Goal: Task Accomplishment & Management: Manage account settings

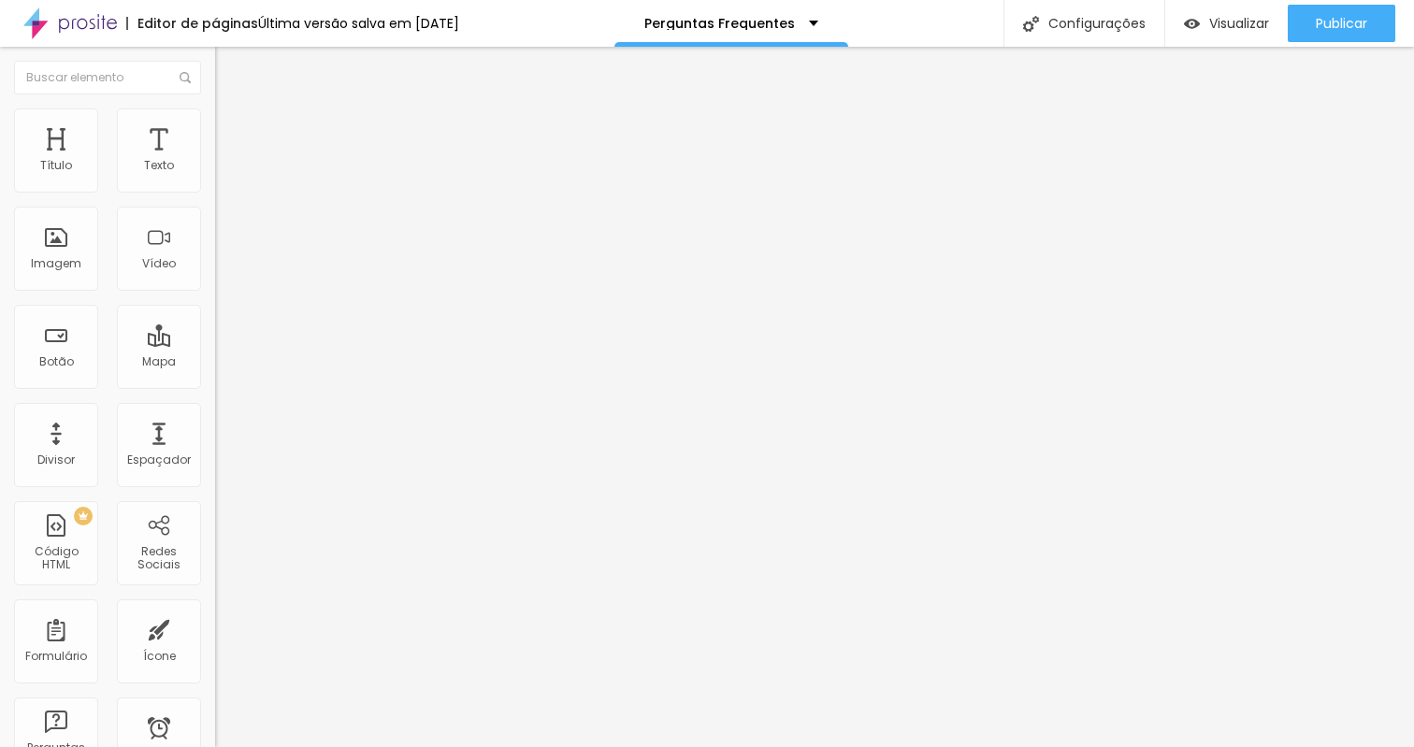
click at [215, 198] on span "Editar perguntas" at bounding box center [268, 190] width 107 height 16
drag, startPoint x: 509, startPoint y: 464, endPoint x: 438, endPoint y: 464, distance: 71.1
drag, startPoint x: 523, startPoint y: 464, endPoint x: 719, endPoint y: 513, distance: 202.3
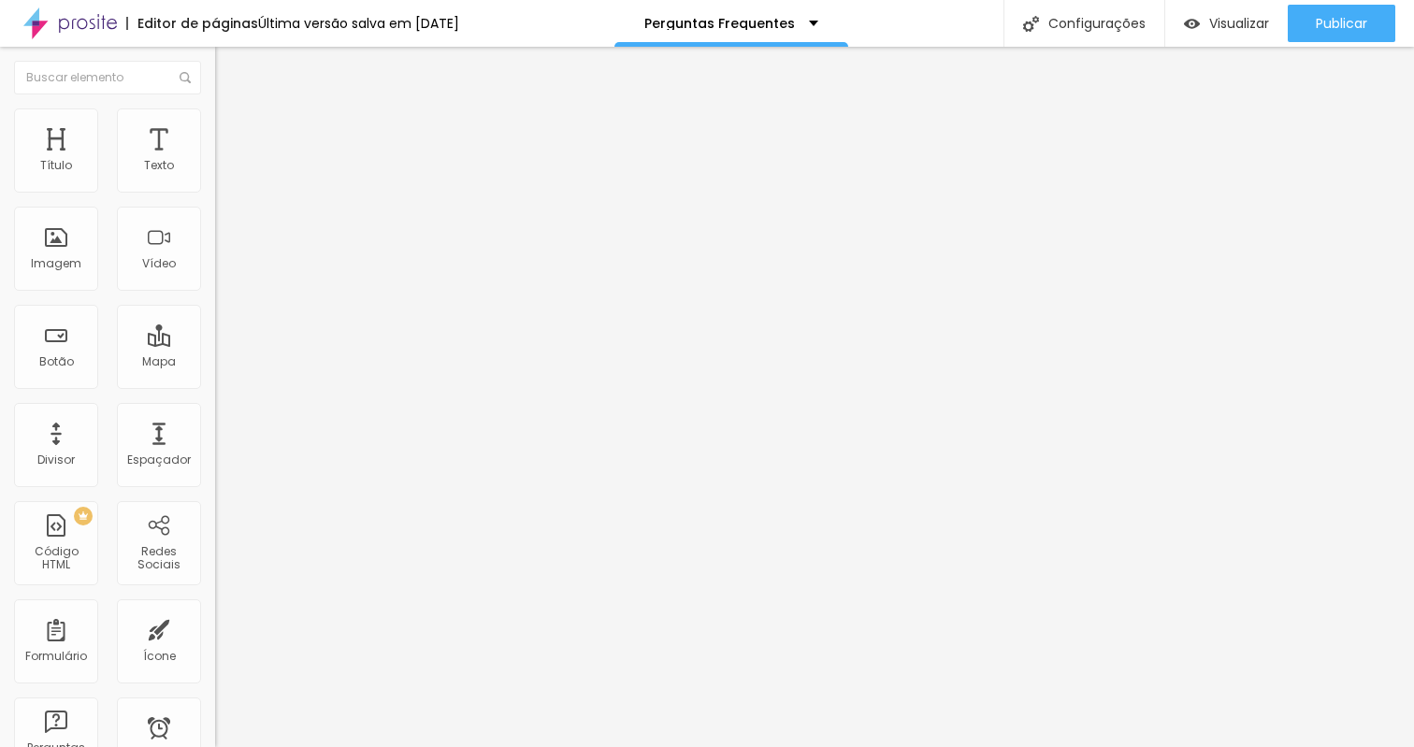
drag, startPoint x: 569, startPoint y: 599, endPoint x: 558, endPoint y: 599, distance: 10.3
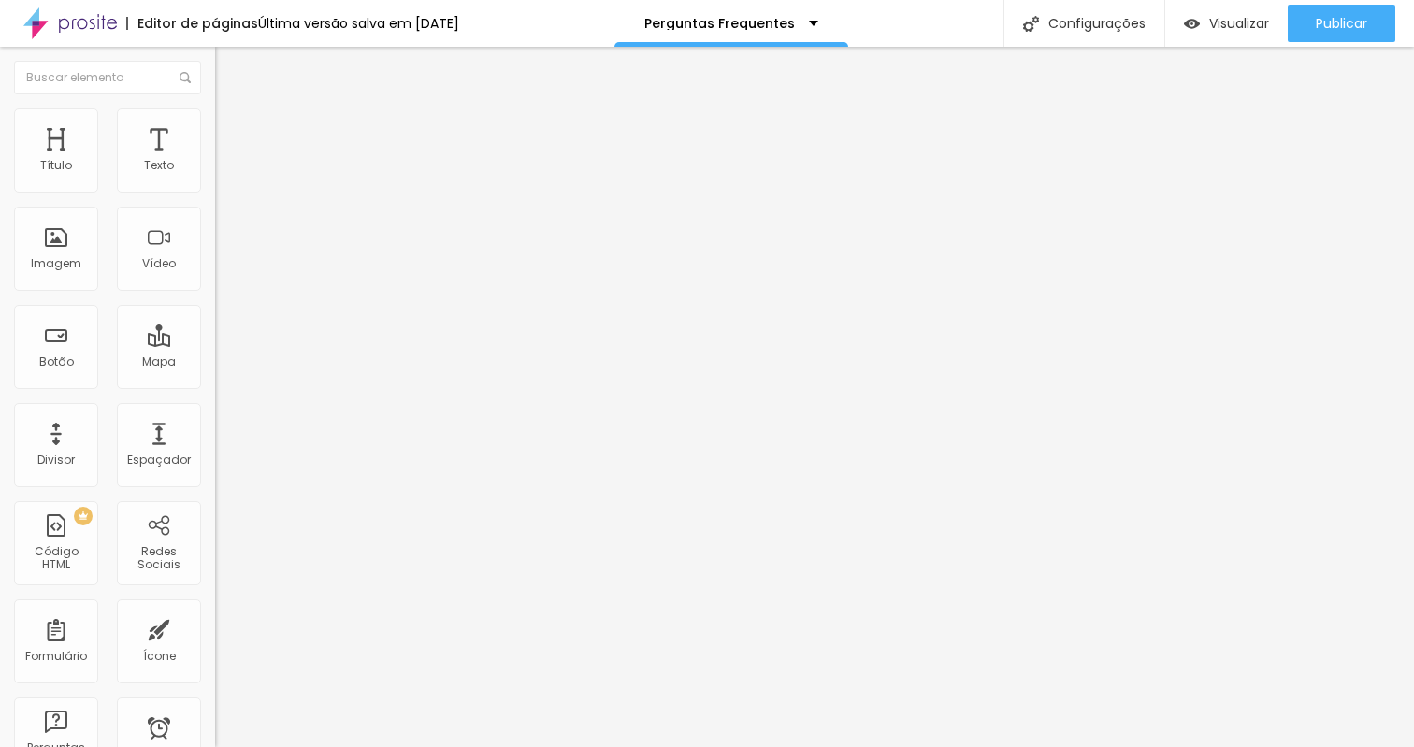
scroll to position [0, 0]
drag, startPoint x: 1121, startPoint y: 484, endPoint x: 1069, endPoint y: 484, distance: 51.5
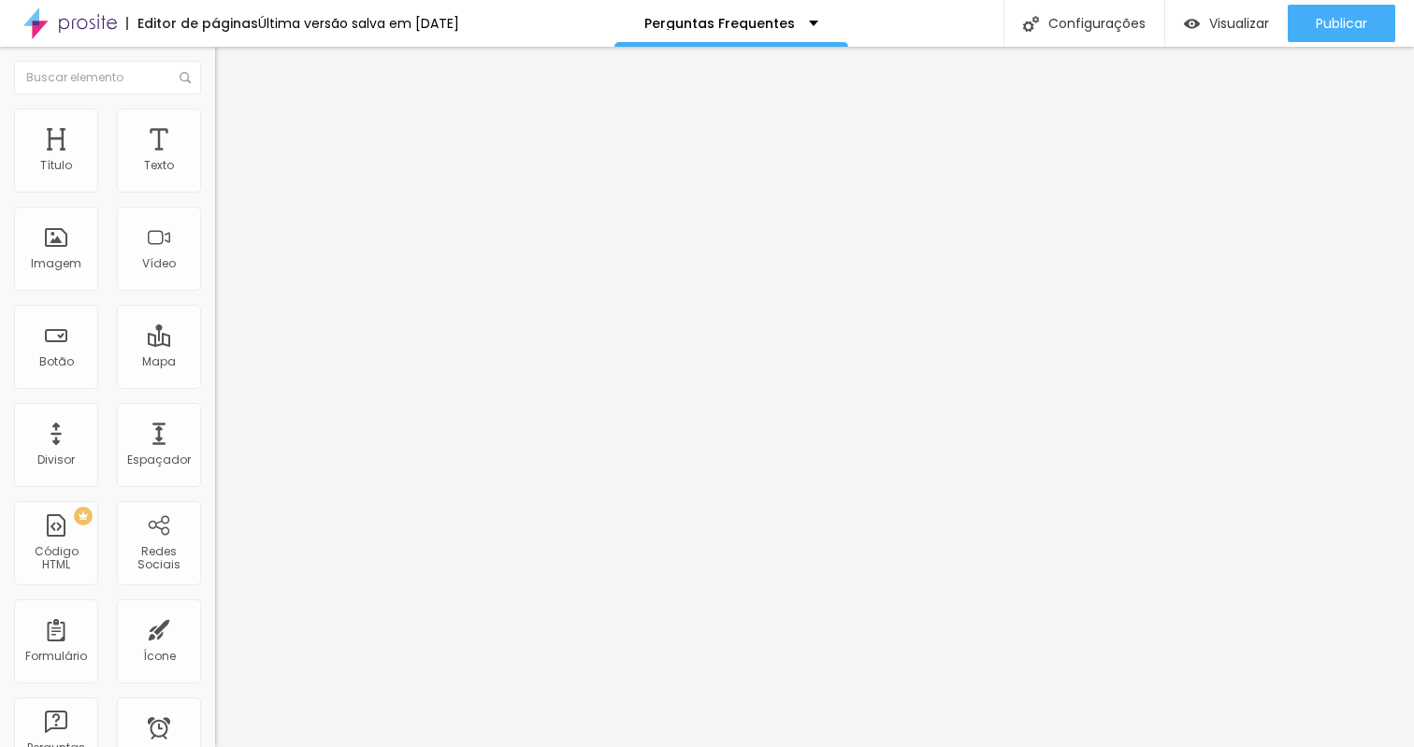
drag, startPoint x: 1122, startPoint y: 486, endPoint x: 1074, endPoint y: 486, distance: 48.6
drag, startPoint x: 553, startPoint y: 528, endPoint x: 774, endPoint y: 528, distance: 220.7
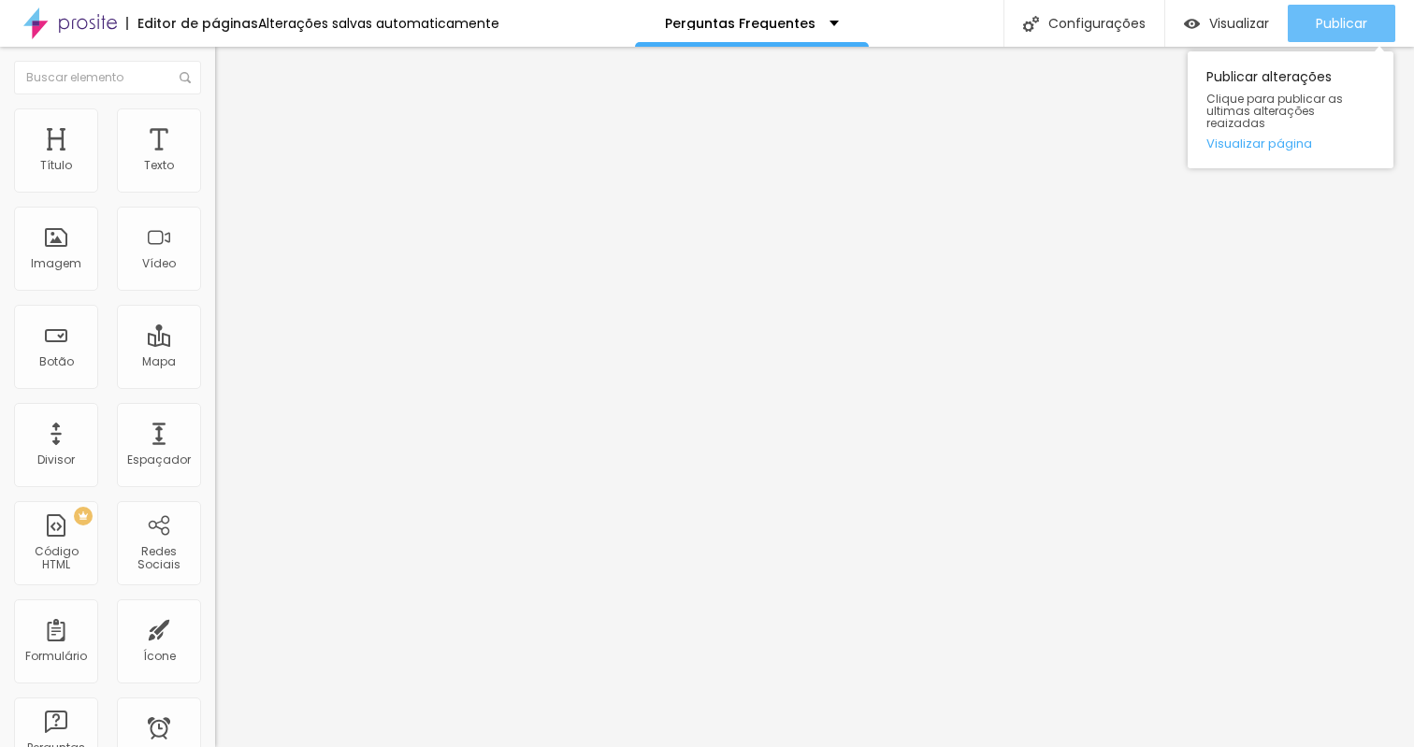
click at [1339, 22] on span "Publicar" at bounding box center [1341, 23] width 51 height 15
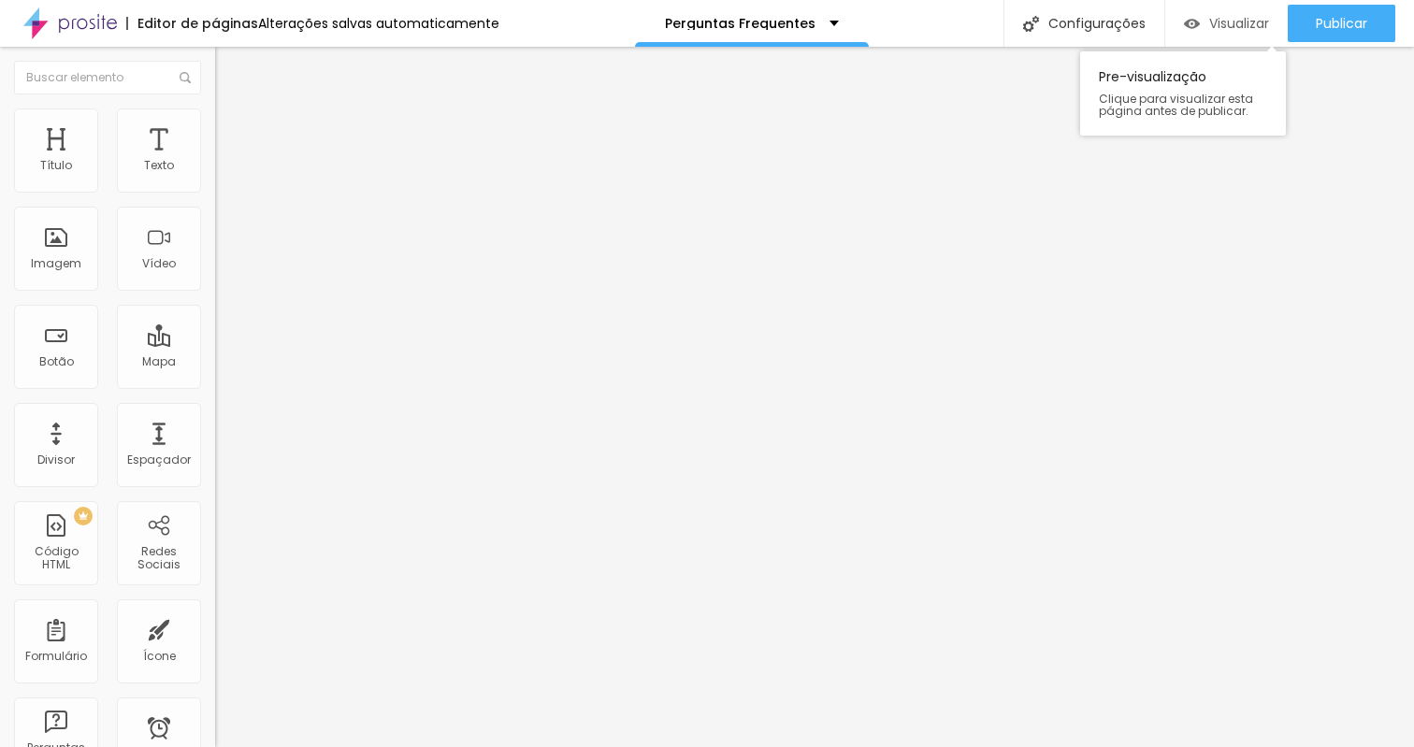
click at [1241, 30] on span "Visualizar" at bounding box center [1239, 23] width 60 height 15
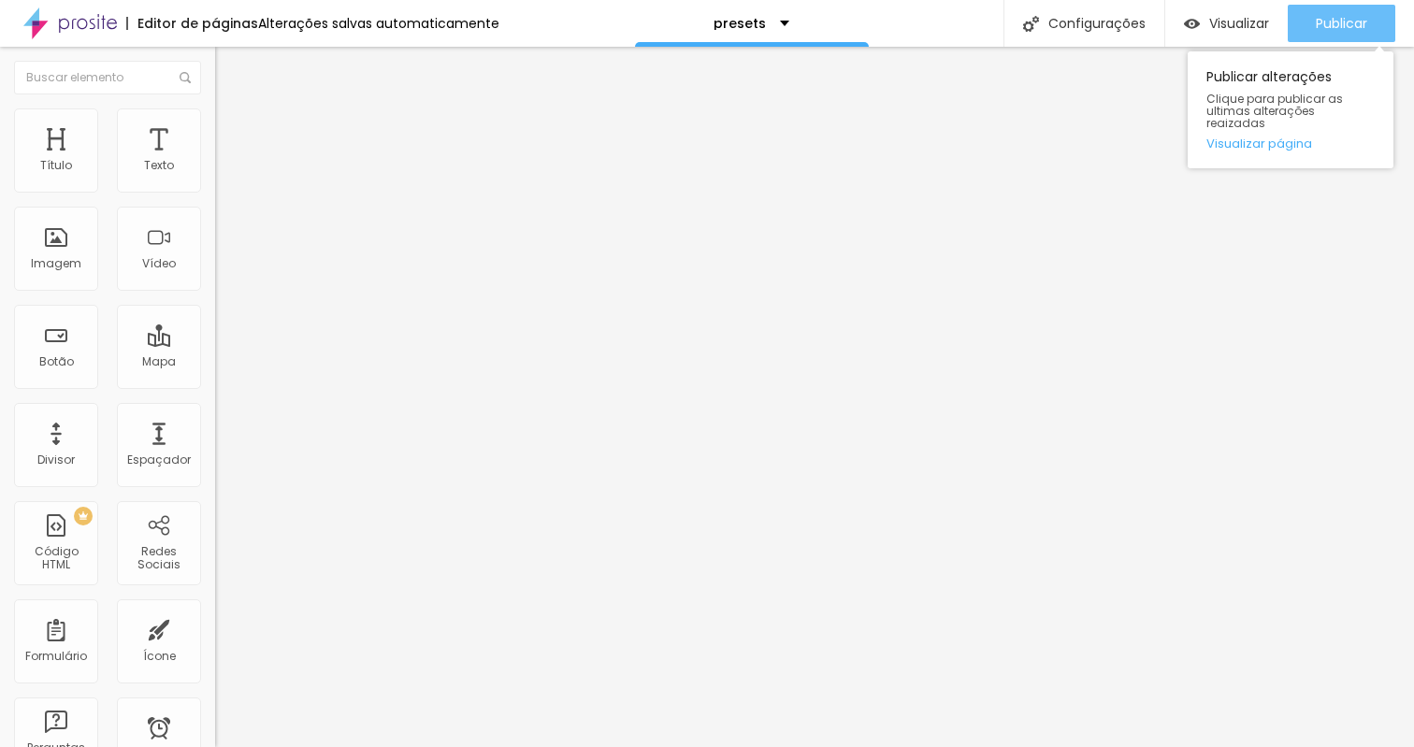
click at [1341, 31] on span "Publicar" at bounding box center [1341, 23] width 51 height 15
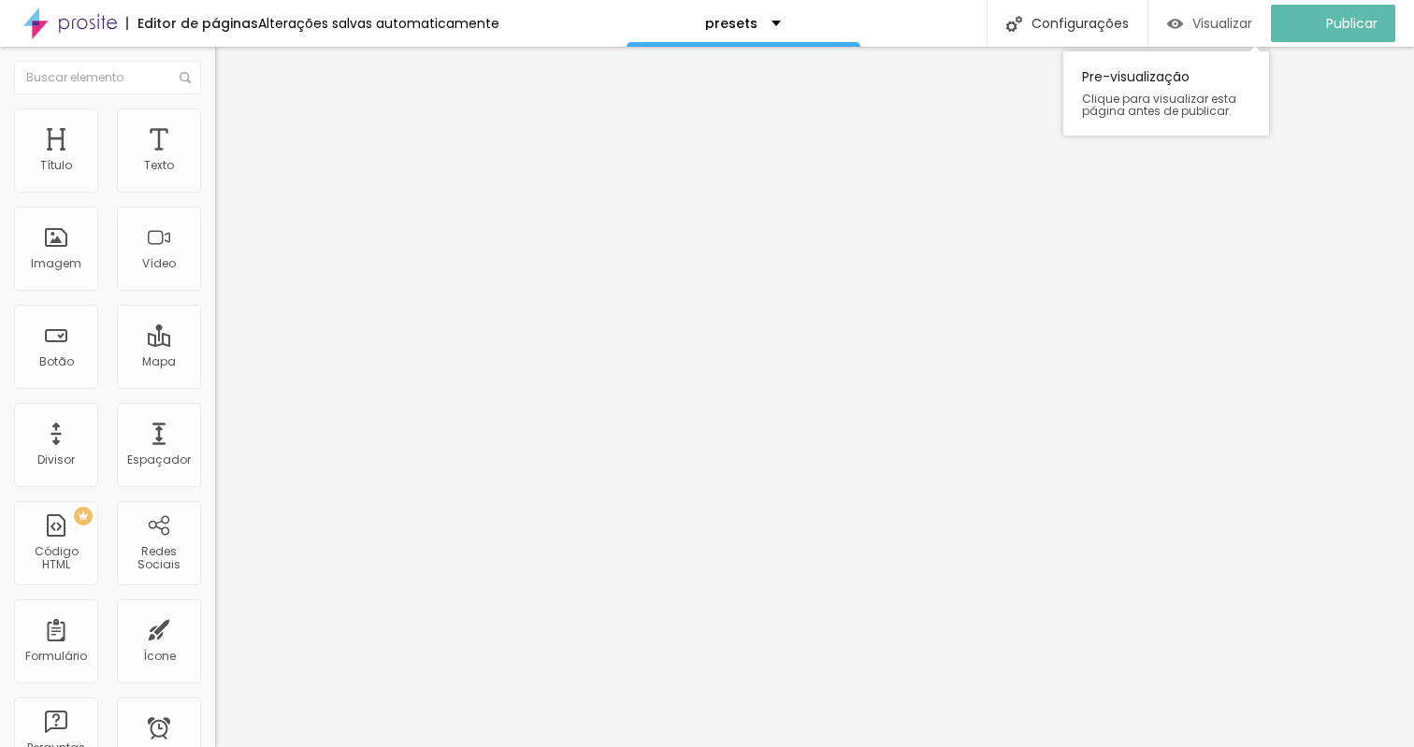
click at [1201, 28] on div "Visualizar" at bounding box center [1209, 24] width 85 height 16
